Goal: Task Accomplishment & Management: Manage account settings

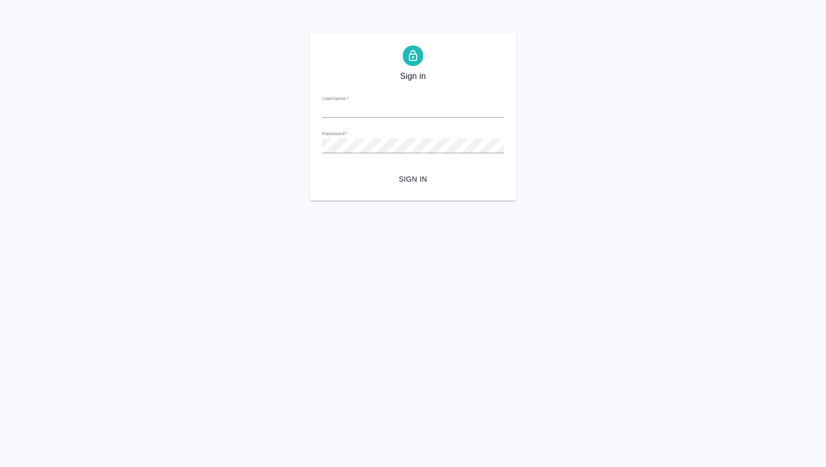
type input "t.nikitina@awatera.com"
click at [396, 174] on span "Sign in" at bounding box center [412, 179] width 165 height 13
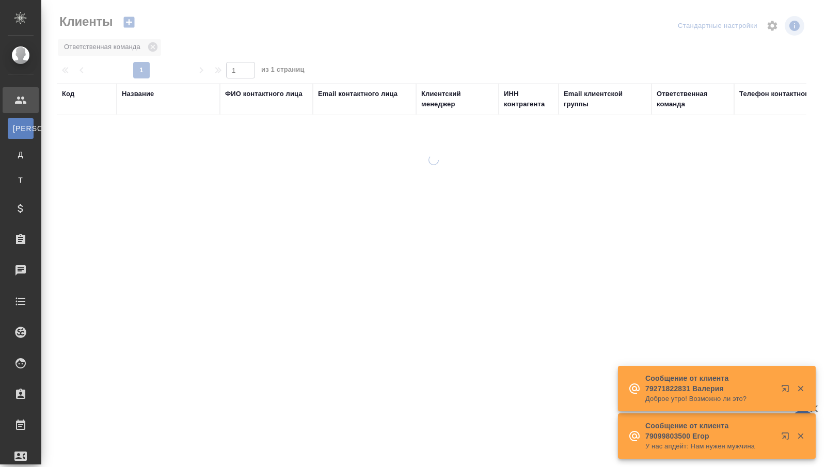
select select "RU"
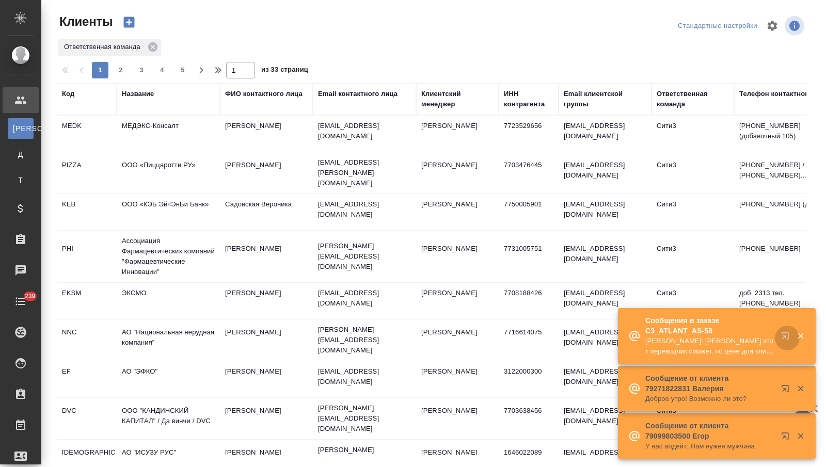
click at [782, 335] on icon "button" at bounding box center [787, 338] width 12 height 12
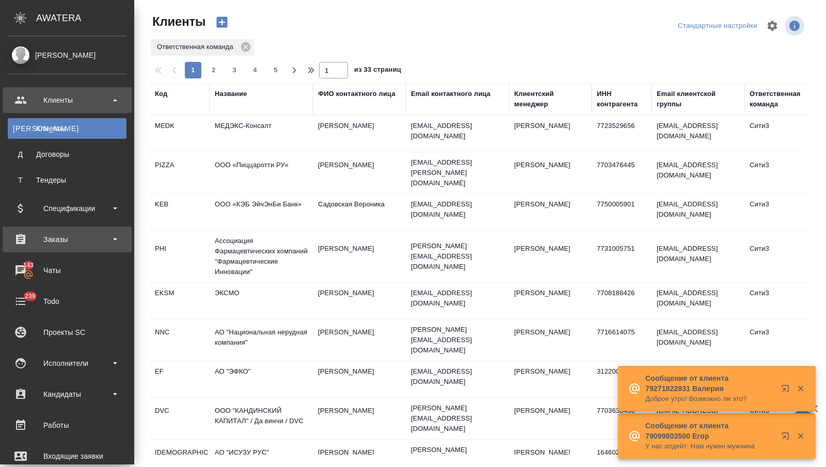
click at [46, 237] on div "Заказы" at bounding box center [67, 239] width 119 height 15
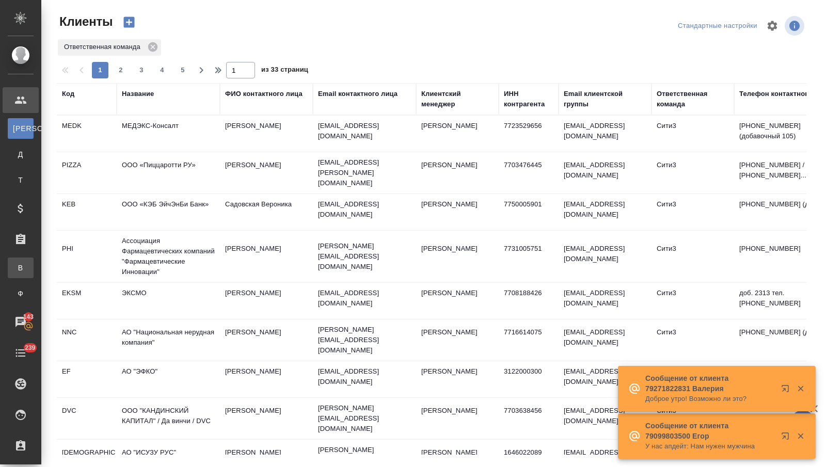
click at [15, 266] on div "Все заказы" at bounding box center [7, 268] width 15 height 10
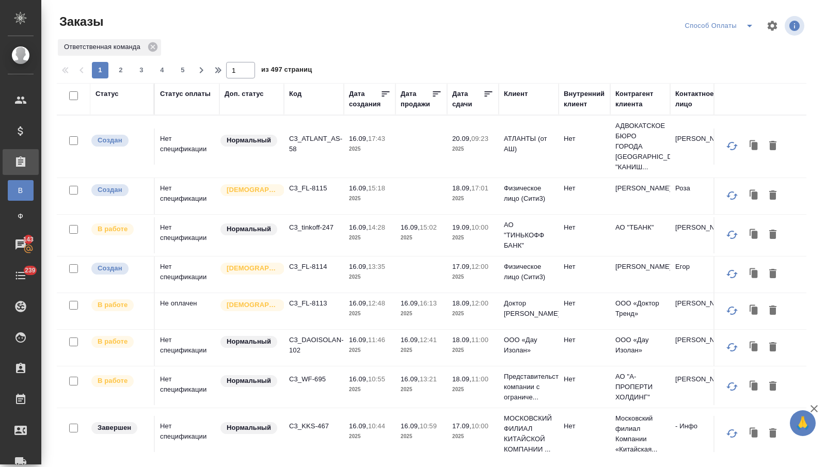
click at [422, 106] on div "Дата продажи" at bounding box center [415, 99] width 31 height 21
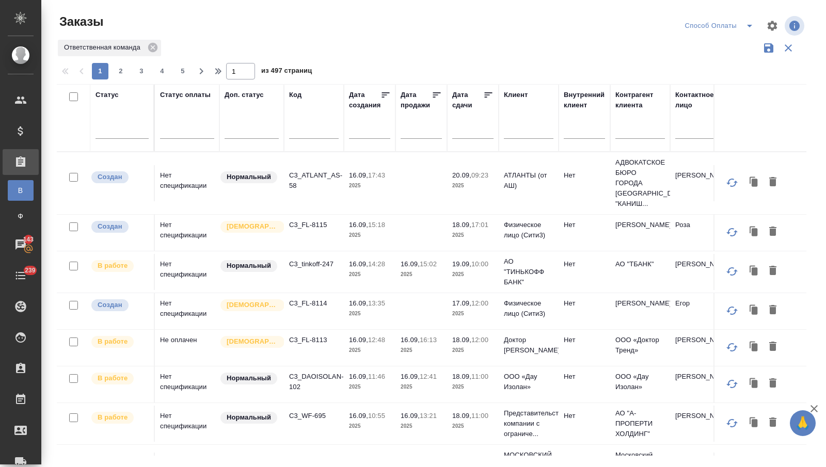
click at [470, 134] on input "text" at bounding box center [475, 130] width 35 height 14
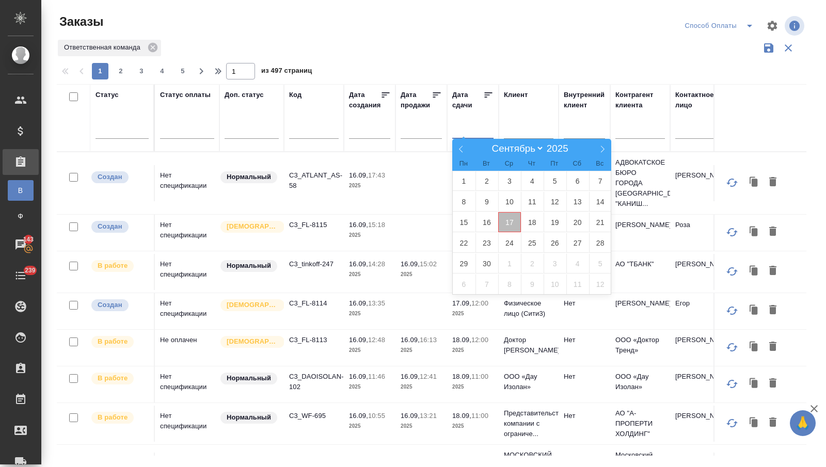
click at [506, 221] on span "17" at bounding box center [509, 222] width 23 height 20
type div "2025-09-16T21:00:00.000Z"
click at [527, 221] on span "18" at bounding box center [532, 222] width 23 height 20
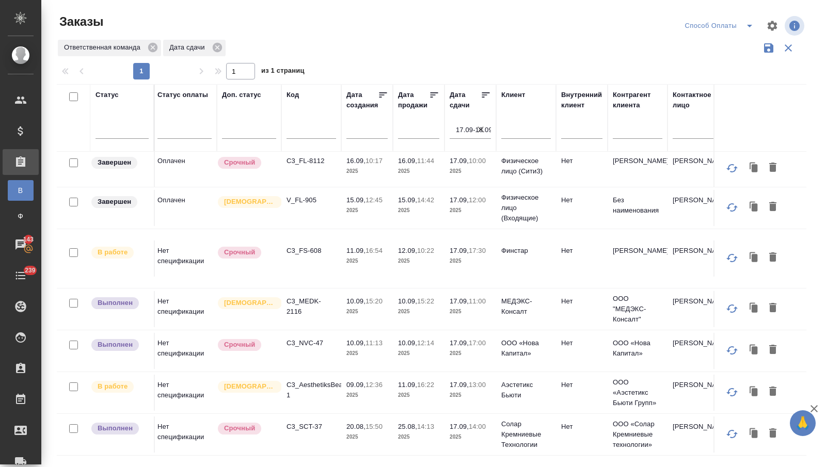
scroll to position [0, 3]
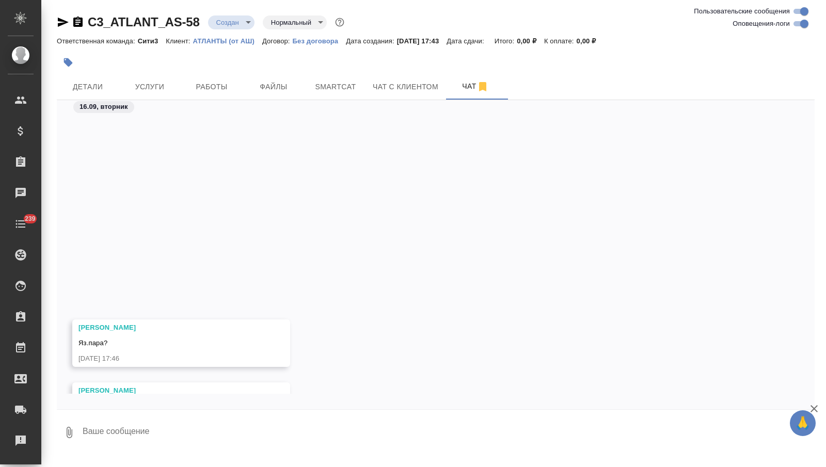
scroll to position [228, 0]
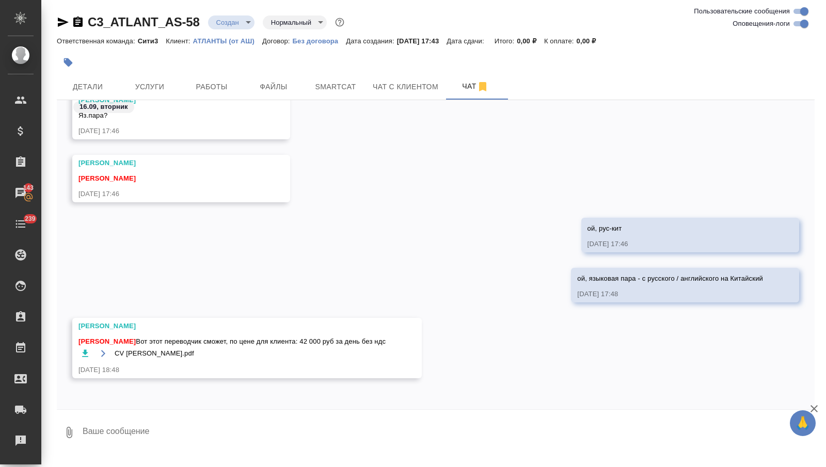
click at [141, 430] on textarea at bounding box center [448, 432] width 733 height 35
type textarea "c"
type textarea "спасибо! забираю"
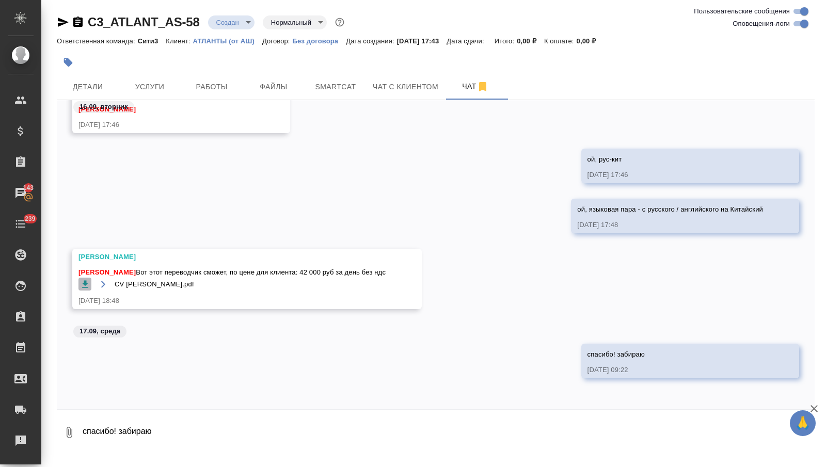
click at [82, 282] on icon "button" at bounding box center [85, 284] width 10 height 10
click at [155, 81] on span "Услуги" at bounding box center [150, 87] width 50 height 13
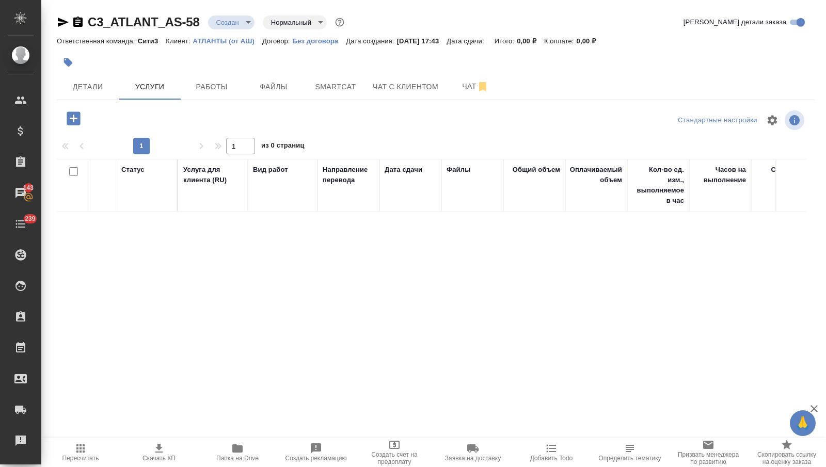
click at [78, 122] on icon "button" at bounding box center [73, 117] width 13 height 13
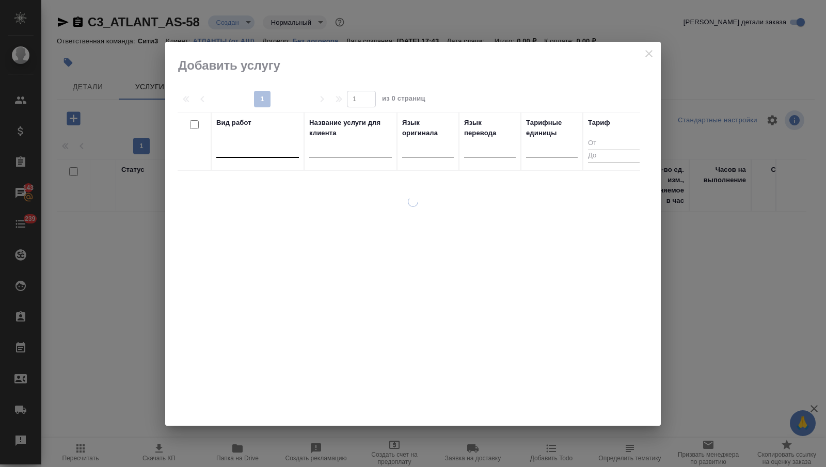
click at [287, 148] on div at bounding box center [257, 147] width 83 height 15
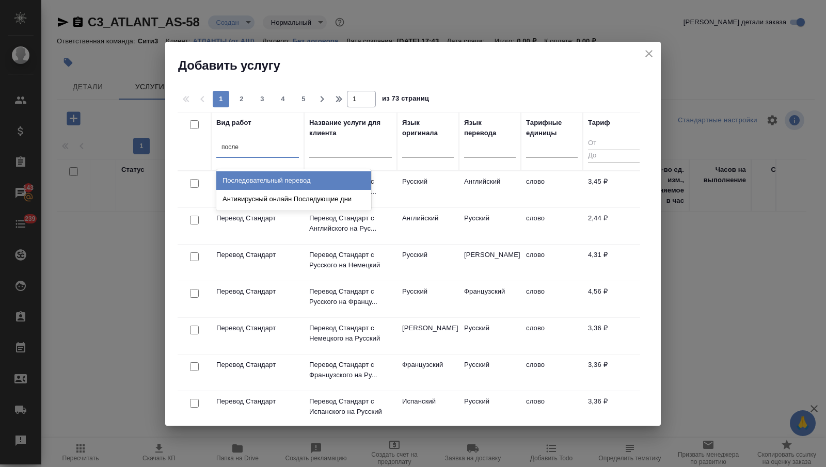
type input "послед"
click at [303, 179] on div "Последовательный перевод" at bounding box center [293, 180] width 155 height 19
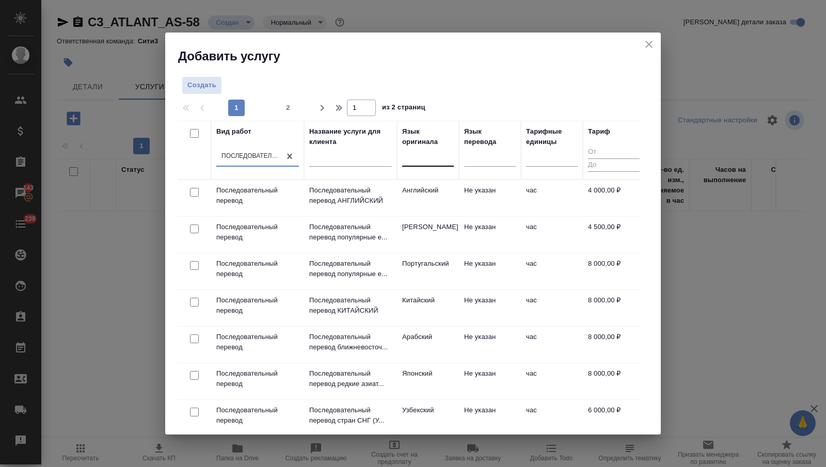
click at [412, 160] on div at bounding box center [428, 156] width 52 height 15
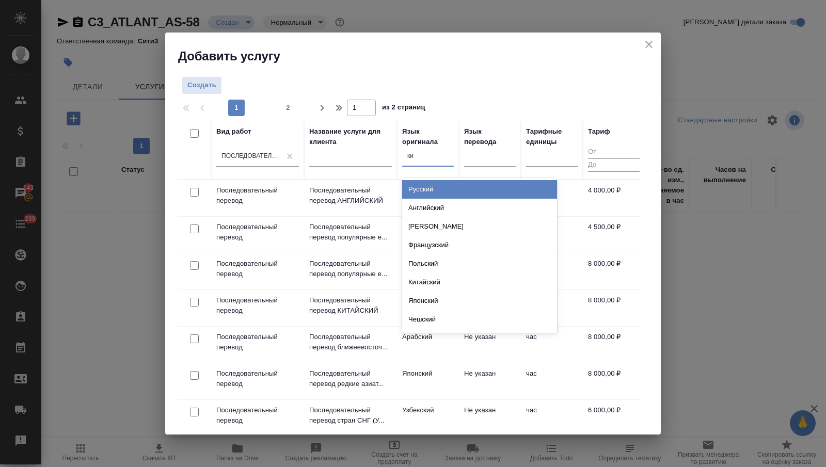
type input "кит"
click at [429, 188] on div "Китайский" at bounding box center [479, 189] width 155 height 19
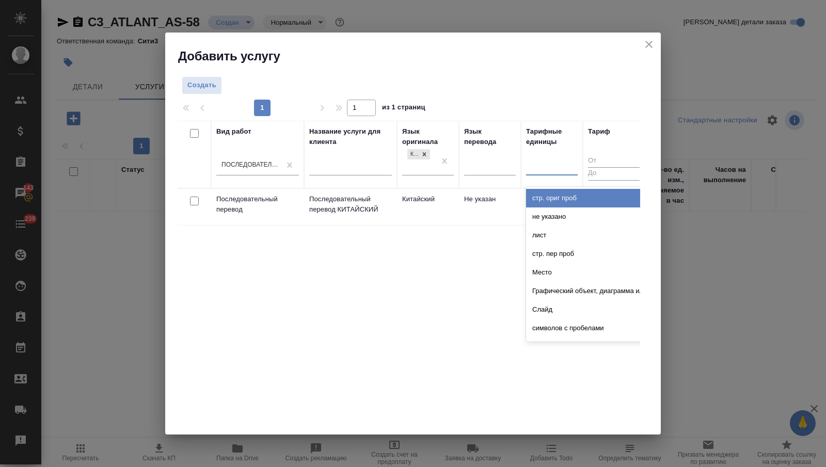
click at [549, 169] on div at bounding box center [552, 164] width 52 height 15
type input "дн"
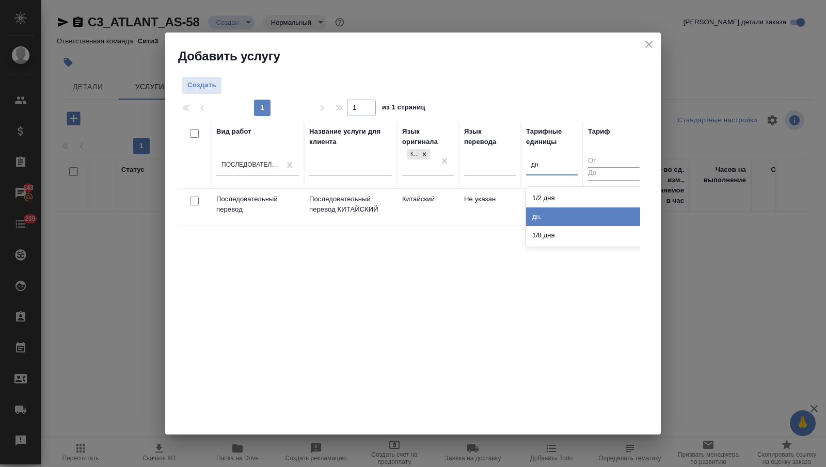
click at [556, 215] on div "дн." at bounding box center [603, 216] width 155 height 19
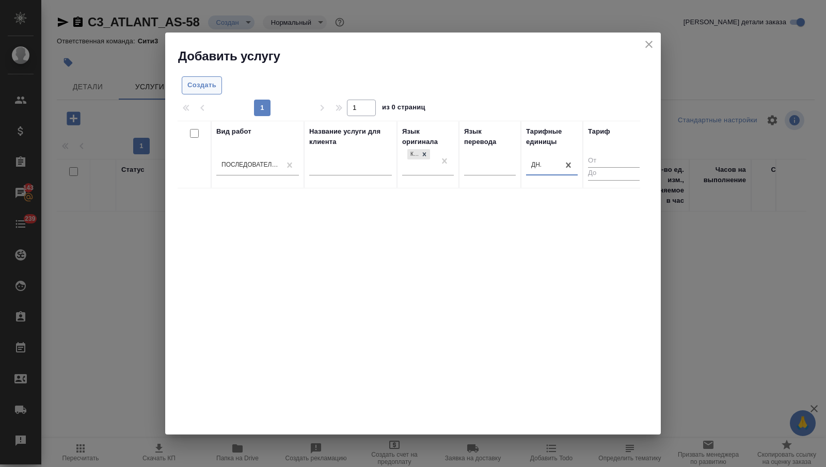
click at [213, 85] on span "Создать" at bounding box center [201, 85] width 29 height 12
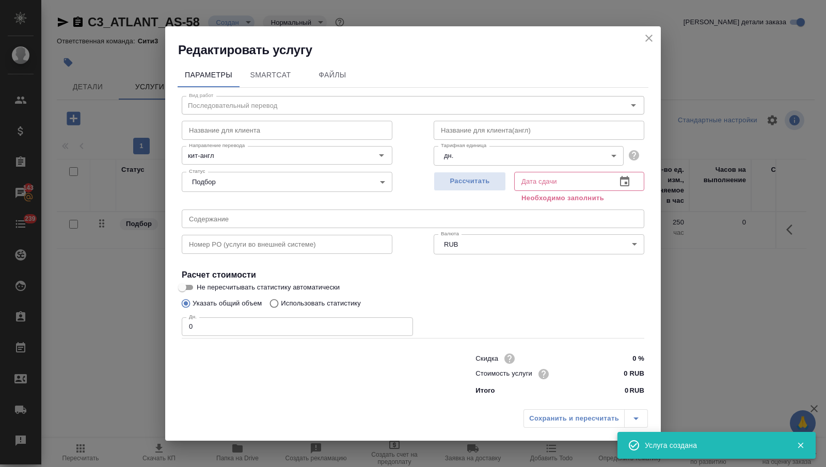
click at [230, 327] on input "0" at bounding box center [297, 326] width 231 height 19
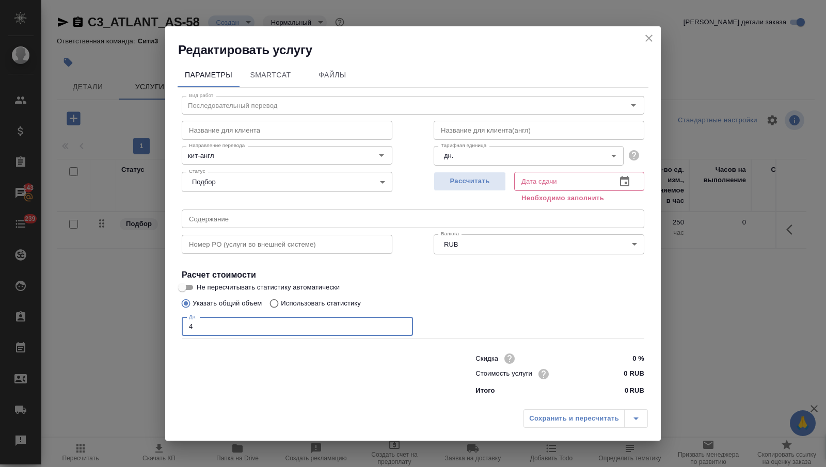
type input "4"
click at [624, 181] on icon "button" at bounding box center [624, 181] width 12 height 12
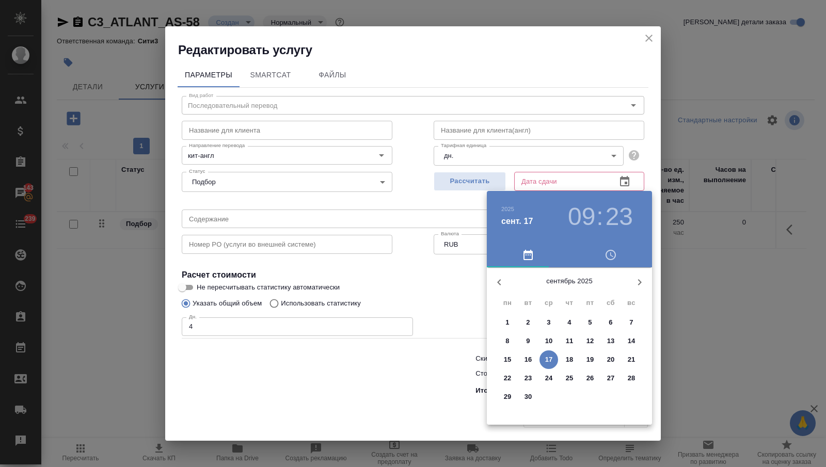
click at [566, 357] on p "18" at bounding box center [570, 360] width 8 height 10
type input "[DATE] 09:23"
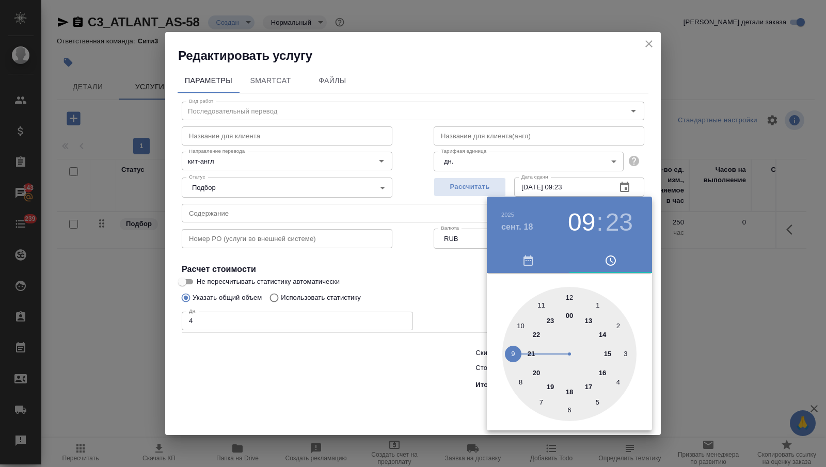
click at [377, 366] on div at bounding box center [413, 233] width 826 height 467
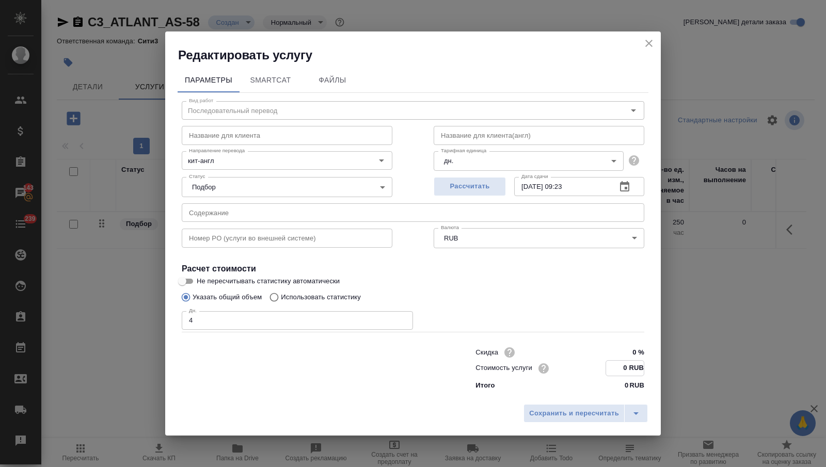
click at [625, 365] on input "0 RUB" at bounding box center [625, 368] width 38 height 15
click at [627, 366] on input "0 RUB" at bounding box center [625, 368] width 38 height 15
type input "42000 RUB"
click at [599, 409] on span "Сохранить и пересчитать" at bounding box center [574, 414] width 90 height 12
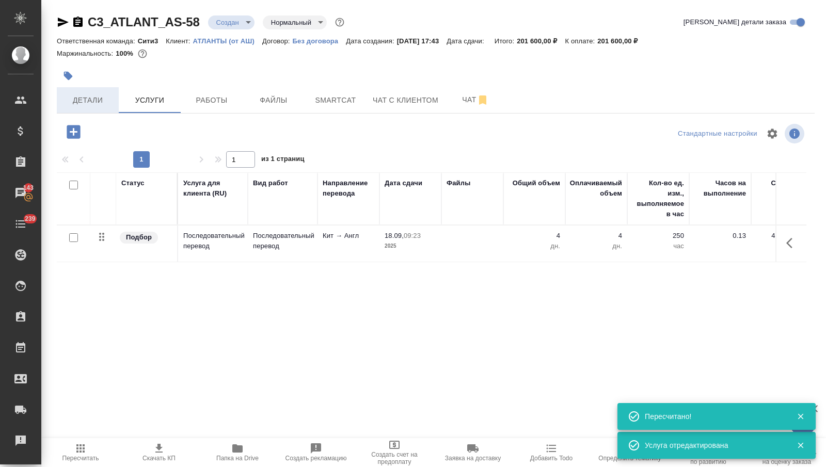
click at [99, 99] on span "Детали" at bounding box center [88, 100] width 50 height 13
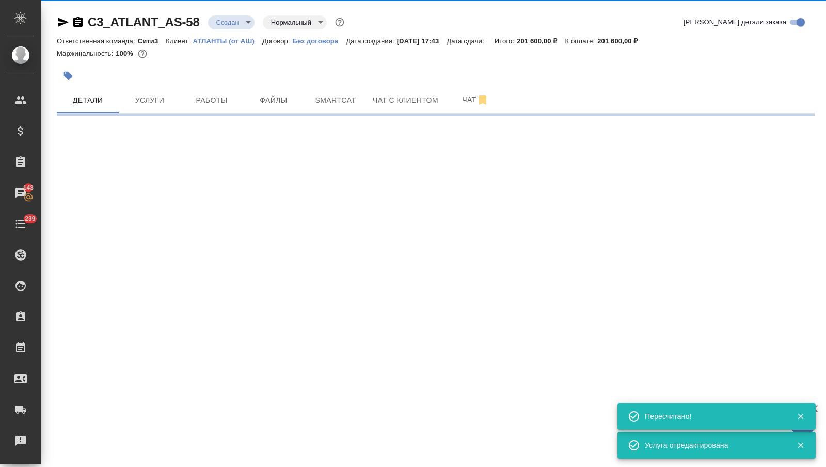
select select "RU"
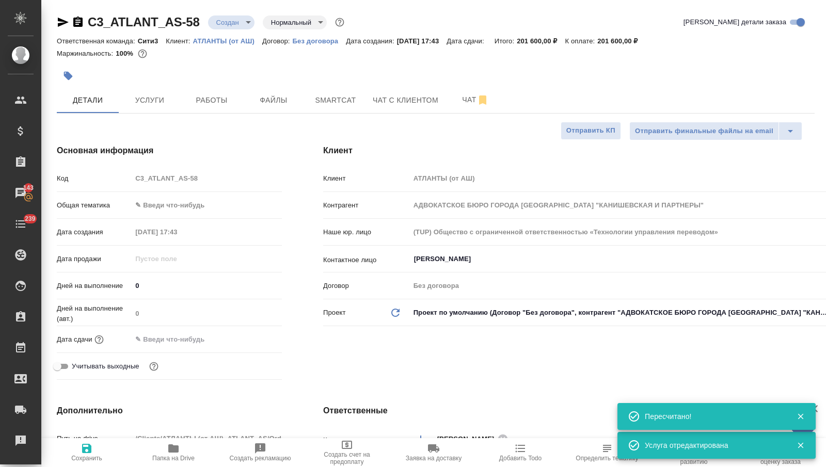
type textarea "x"
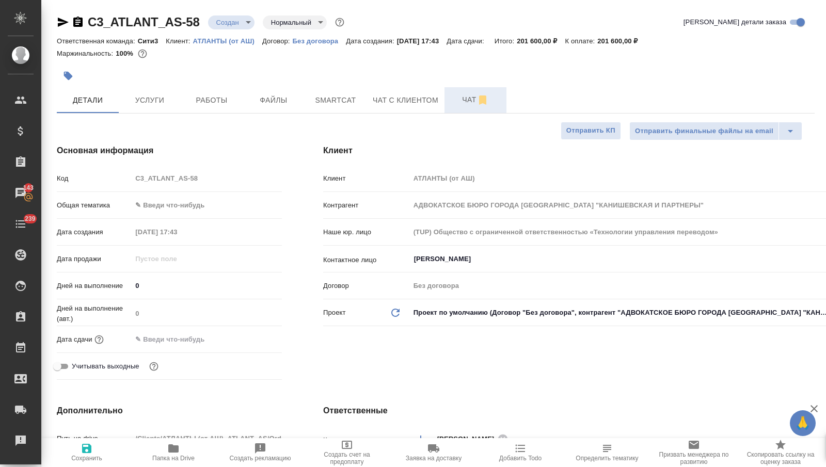
click at [456, 99] on span "Чат" at bounding box center [476, 99] width 50 height 13
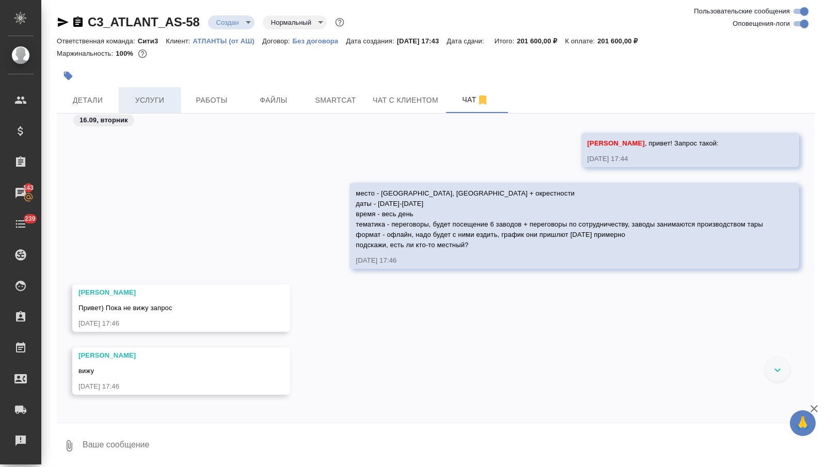
click at [152, 100] on span "Услуги" at bounding box center [150, 100] width 50 height 13
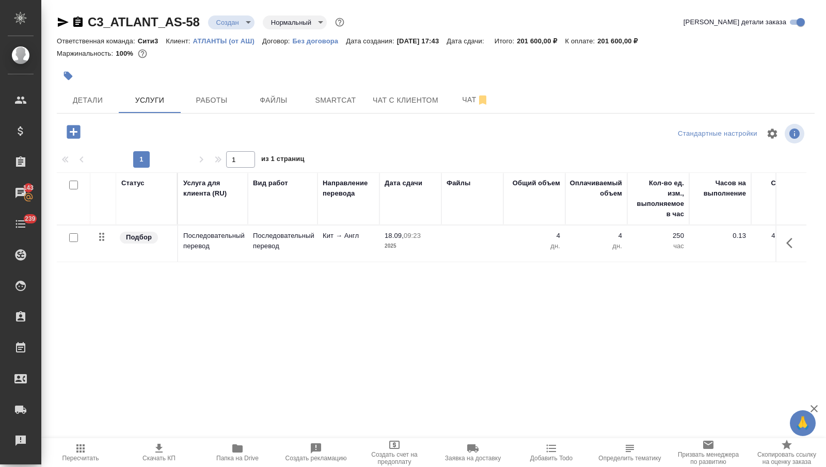
click at [300, 250] on p "Последовательный перевод" at bounding box center [282, 241] width 59 height 21
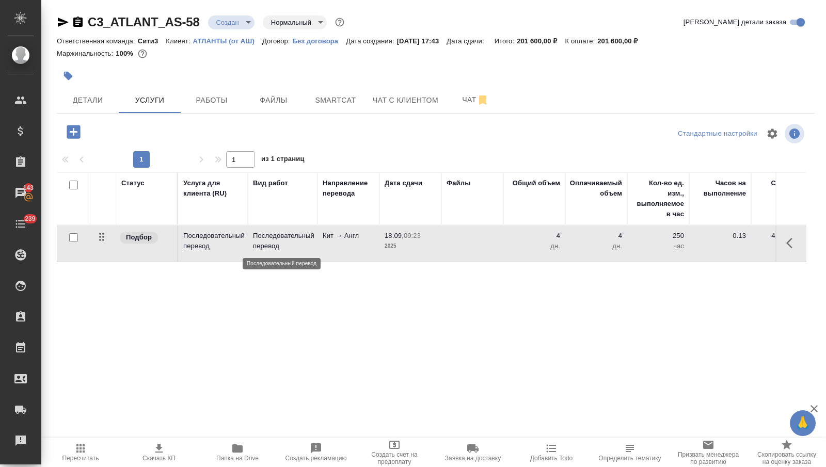
click at [301, 250] on p "Последовательный перевод" at bounding box center [282, 241] width 59 height 21
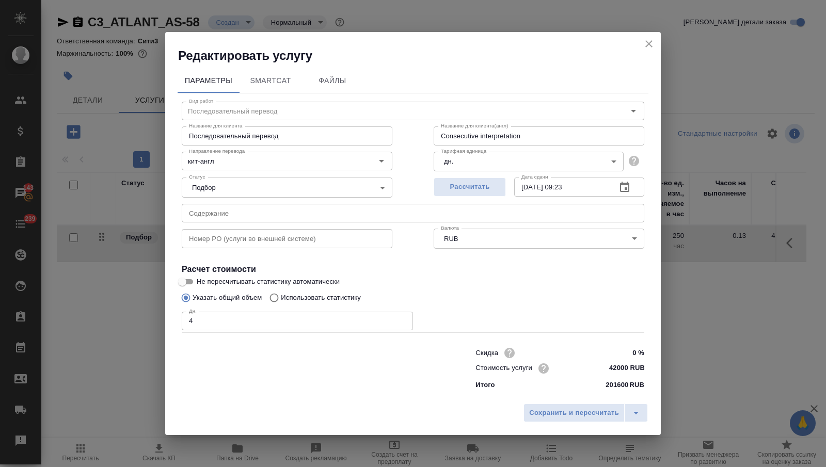
click at [294, 320] on input "4" at bounding box center [297, 321] width 231 height 19
type input "3"
click at [549, 412] on span "Сохранить и пересчитать" at bounding box center [574, 413] width 90 height 12
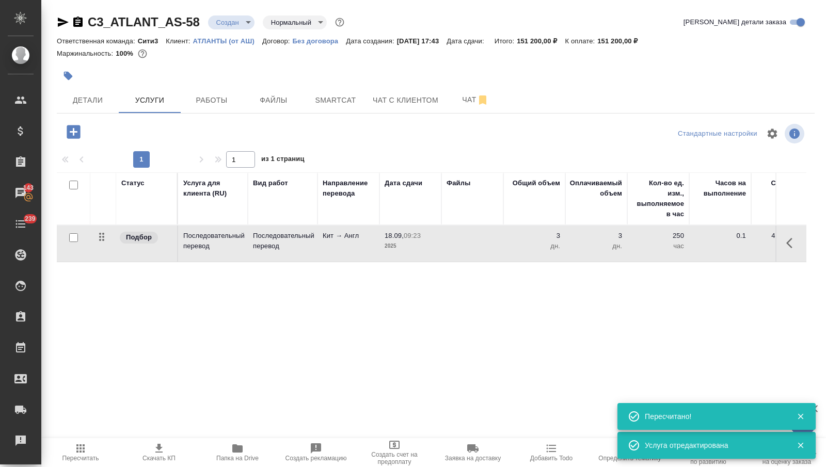
click at [167, 445] on span "Скачать КП" at bounding box center [159, 452] width 66 height 20
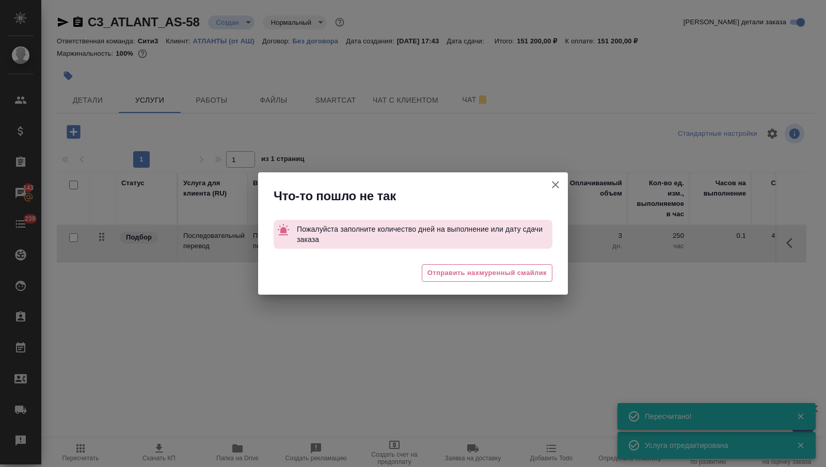
click at [552, 183] on icon "button" at bounding box center [555, 185] width 12 height 12
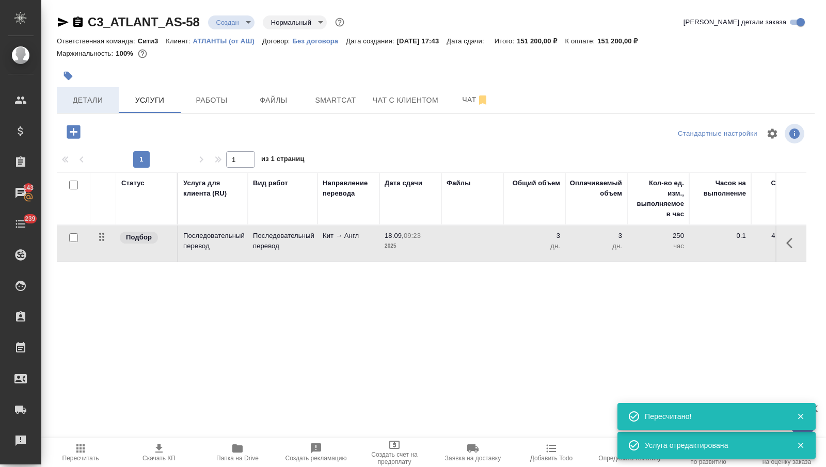
click at [111, 104] on span "Детали" at bounding box center [88, 100] width 50 height 13
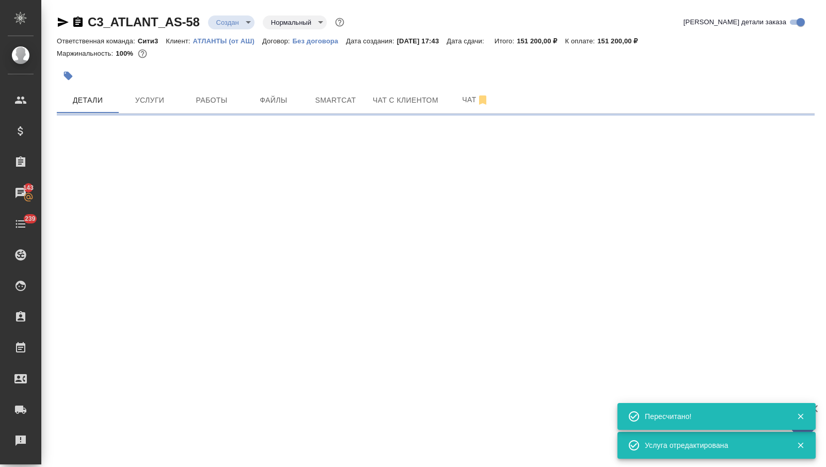
select select "RU"
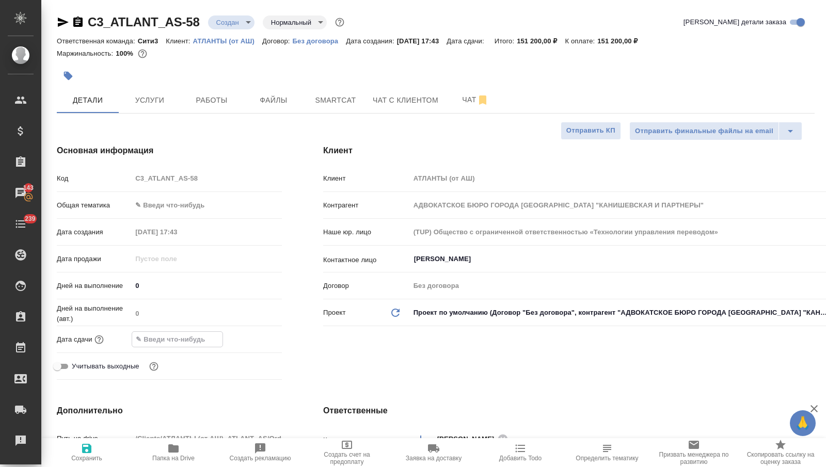
click at [166, 341] on input "text" at bounding box center [177, 339] width 90 height 15
click at [252, 340] on icon "button" at bounding box center [251, 338] width 9 height 10
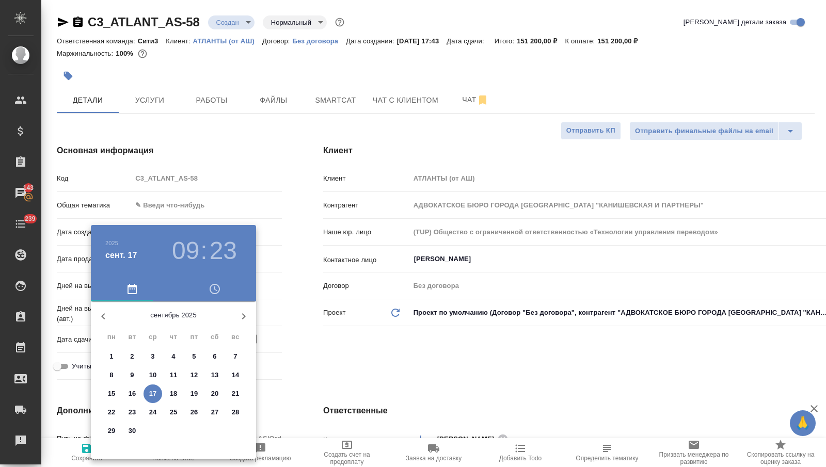
click at [213, 396] on p "20" at bounding box center [215, 394] width 8 height 10
type input "[DATE] 09:23"
type textarea "x"
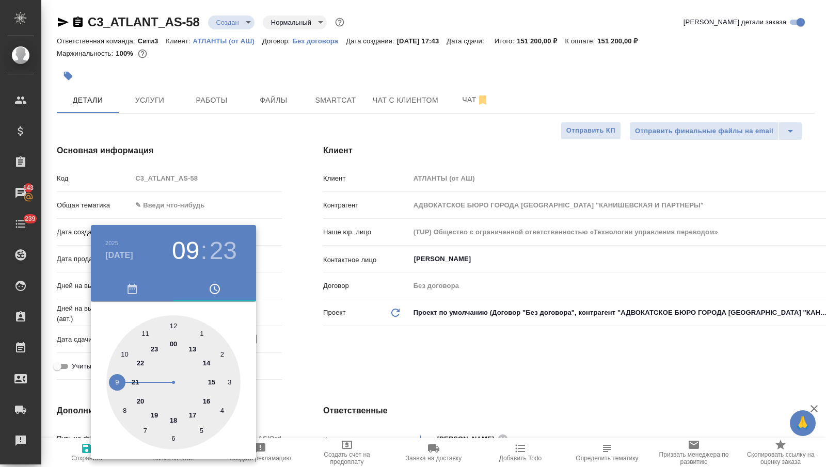
click at [320, 365] on div at bounding box center [413, 233] width 826 height 467
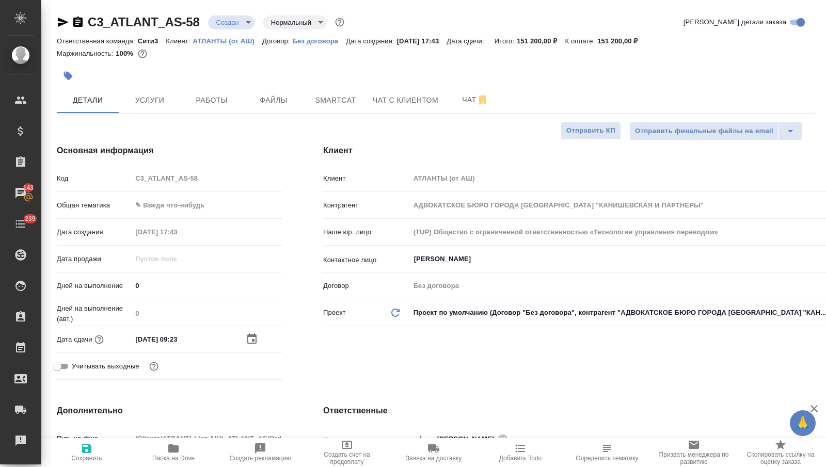
click at [95, 452] on span "Сохранить" at bounding box center [87, 452] width 74 height 20
type textarea "x"
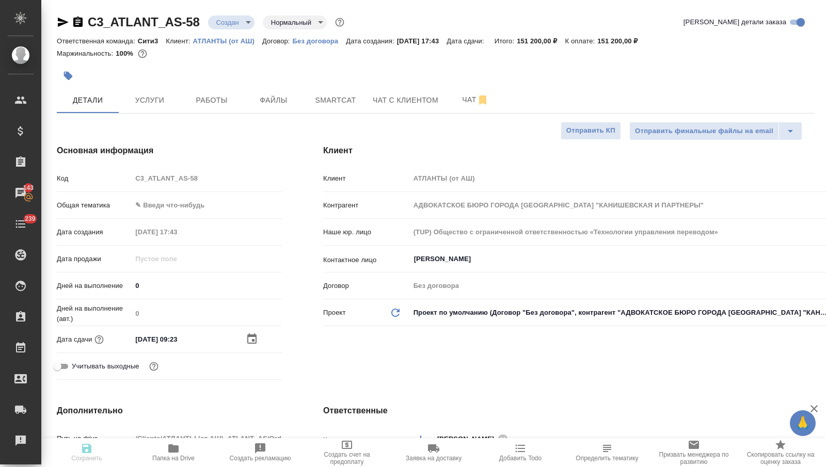
type textarea "x"
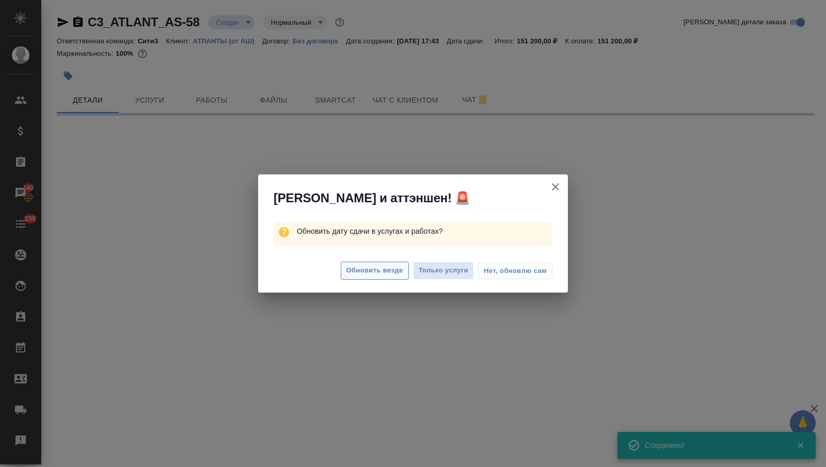
select select "RU"
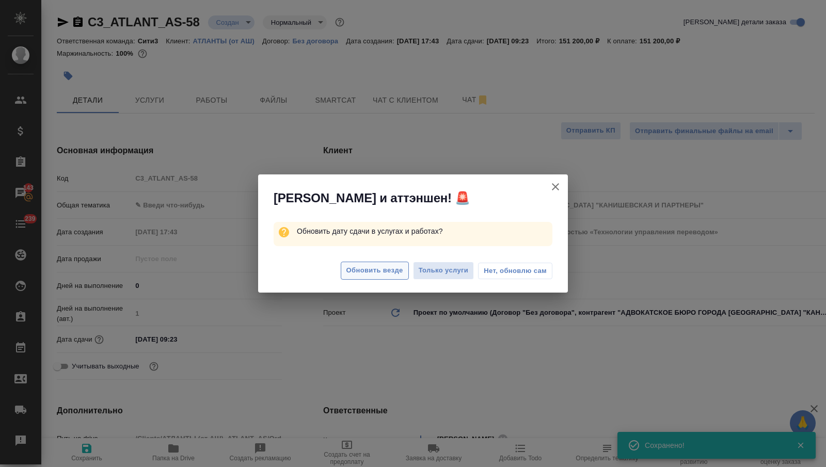
type textarea "x"
click at [390, 268] on span "Обновить везде" at bounding box center [374, 271] width 57 height 12
type textarea "x"
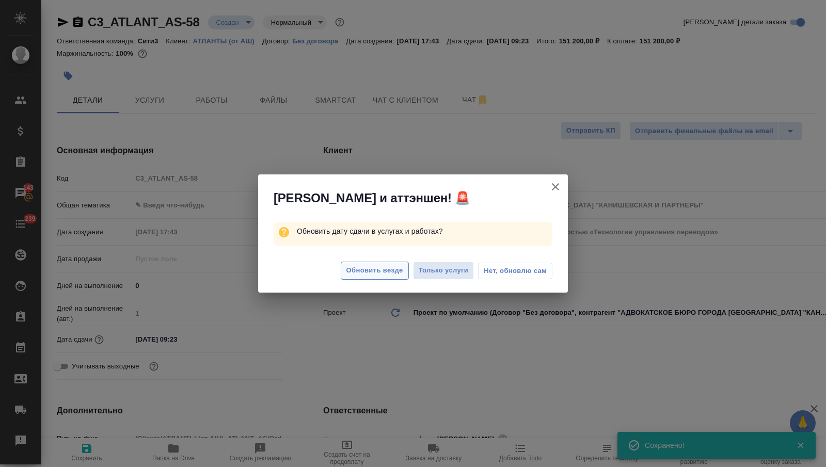
type textarea "x"
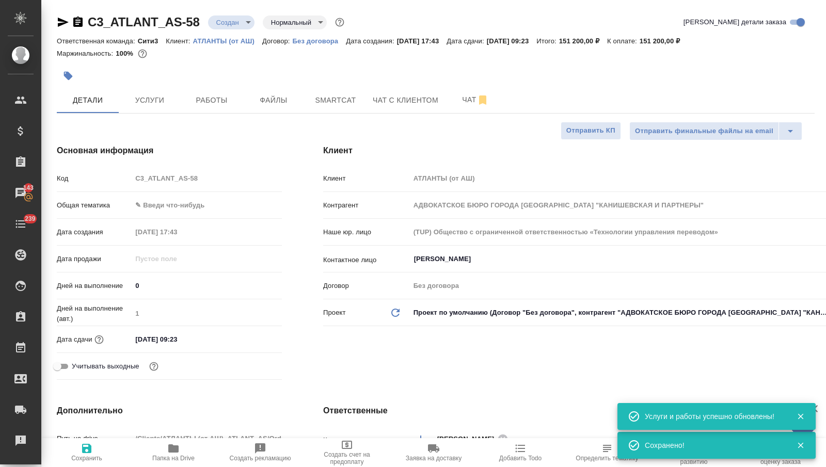
click at [150, 87] on div at bounding box center [309, 76] width 505 height 23
click at [154, 96] on span "Услуги" at bounding box center [150, 100] width 50 height 13
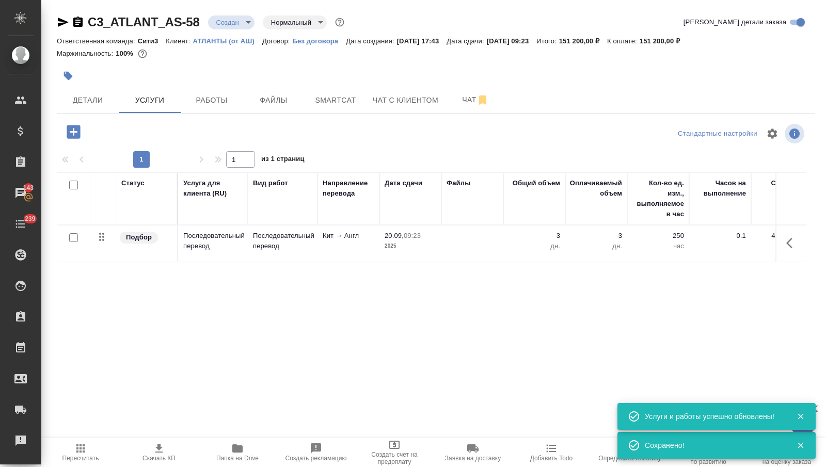
click at [156, 460] on span "Скачать КП" at bounding box center [158, 458] width 33 height 7
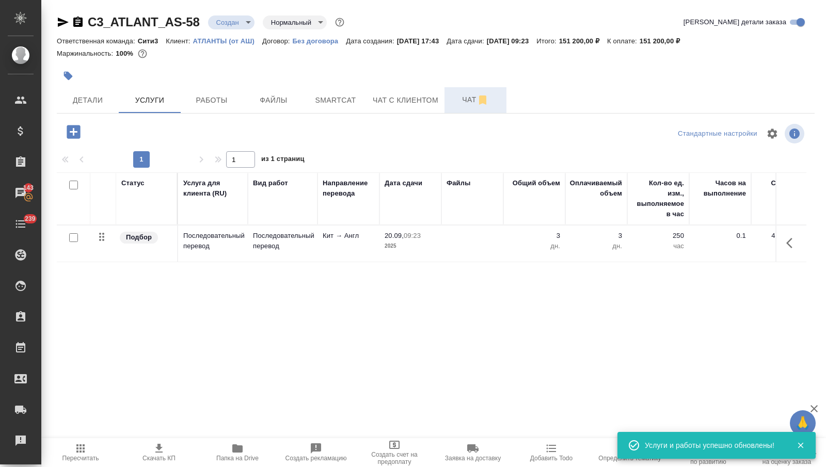
click at [470, 103] on span "Чат" at bounding box center [476, 99] width 50 height 13
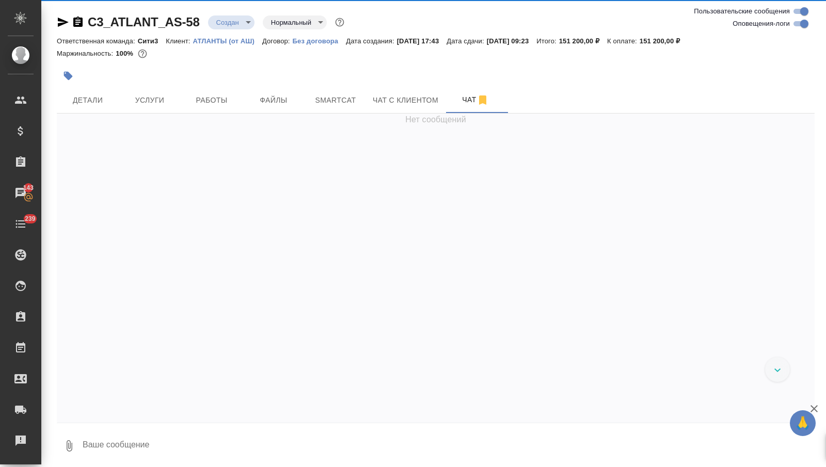
scroll to position [284, 0]
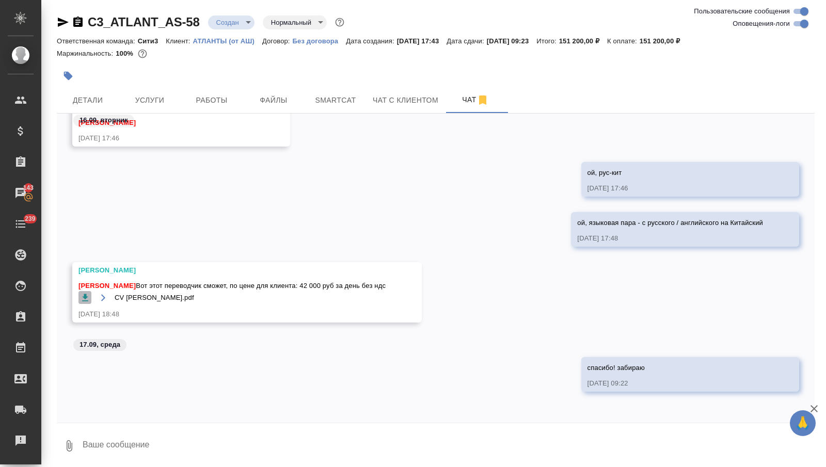
click at [85, 296] on icon "button" at bounding box center [85, 297] width 6 height 7
